Goal: Transaction & Acquisition: Purchase product/service

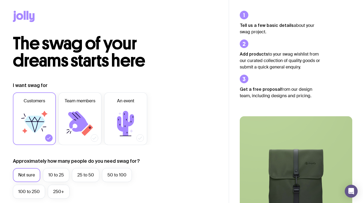
click at [292, 174] on img at bounding box center [296, 183] width 113 height 135
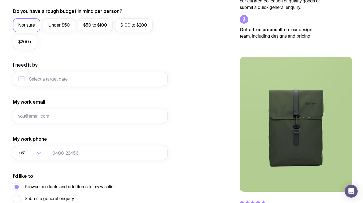
scroll to position [249, 0]
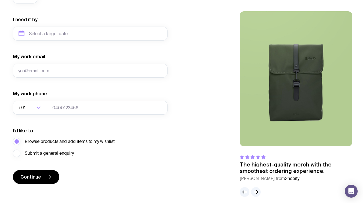
click at [297, 102] on img at bounding box center [296, 78] width 113 height 135
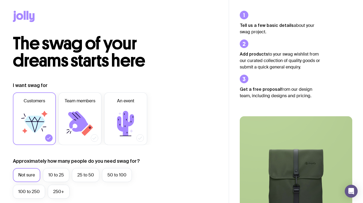
click at [32, 14] on icon at bounding box center [24, 16] width 22 height 11
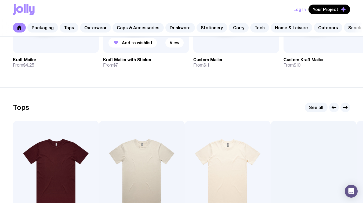
scroll to position [197, 0]
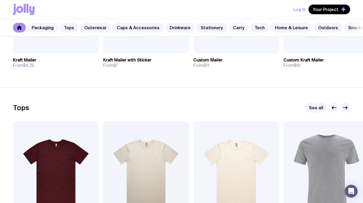
click at [229, 27] on link "Carry" at bounding box center [239, 28] width 20 height 10
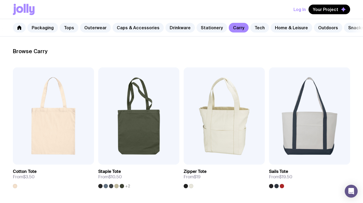
scroll to position [107, 0]
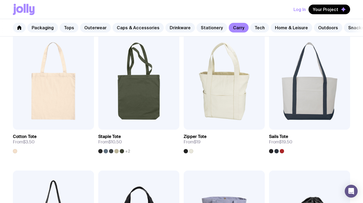
click at [252, 33] on div "Packaging Tops Outerwear Caps & Accessories Drinkware Stationery Carry Tech Hom…" at bounding box center [181, 27] width 363 height 17
click at [250, 27] on link "Tech" at bounding box center [259, 28] width 19 height 10
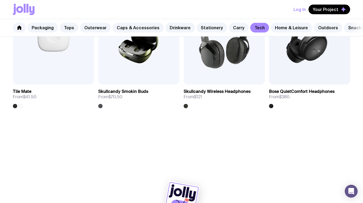
scroll to position [978, 0]
